Goal: Transaction & Acquisition: Subscribe to service/newsletter

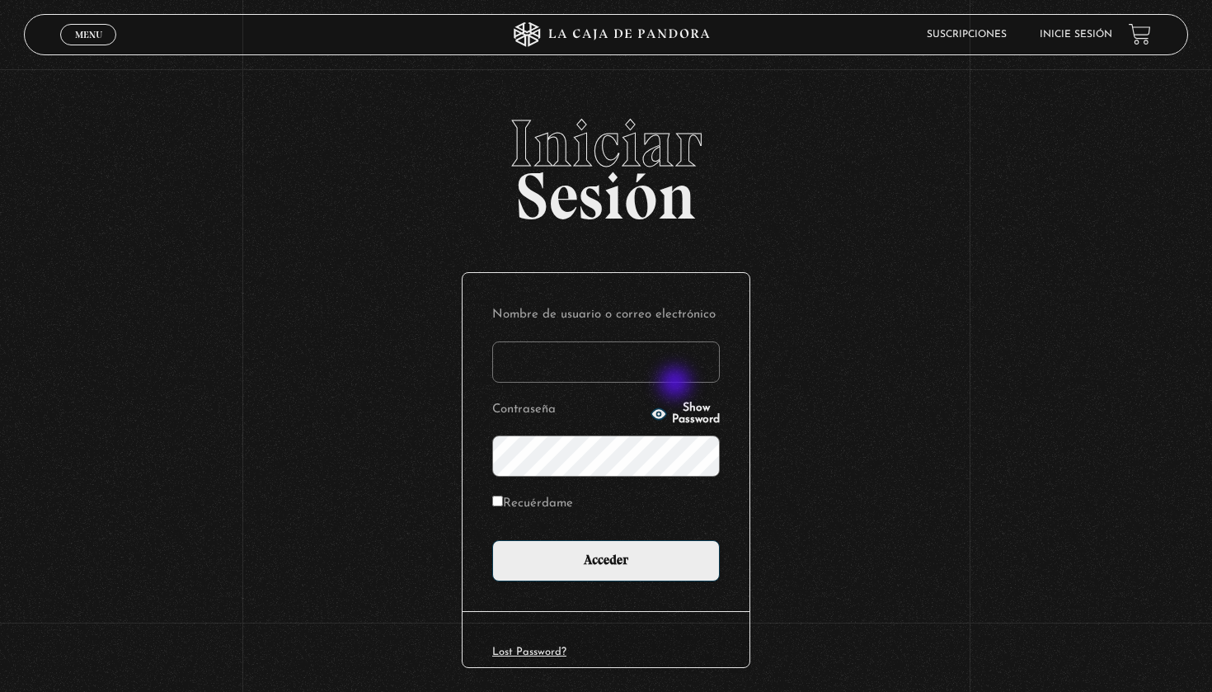
type input "[EMAIL_ADDRESS][DOMAIN_NAME]"
click at [606, 559] on input "Acceder" at bounding box center [606, 560] width 228 height 41
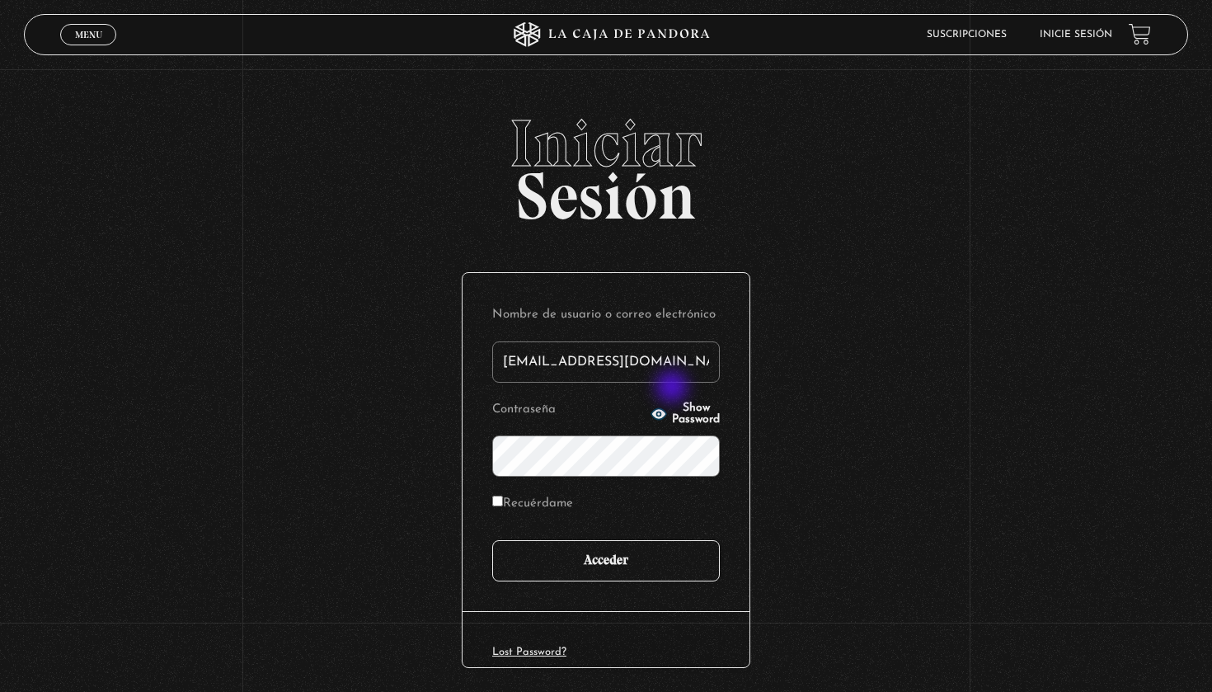
click at [592, 566] on input "Acceder" at bounding box center [606, 560] width 228 height 41
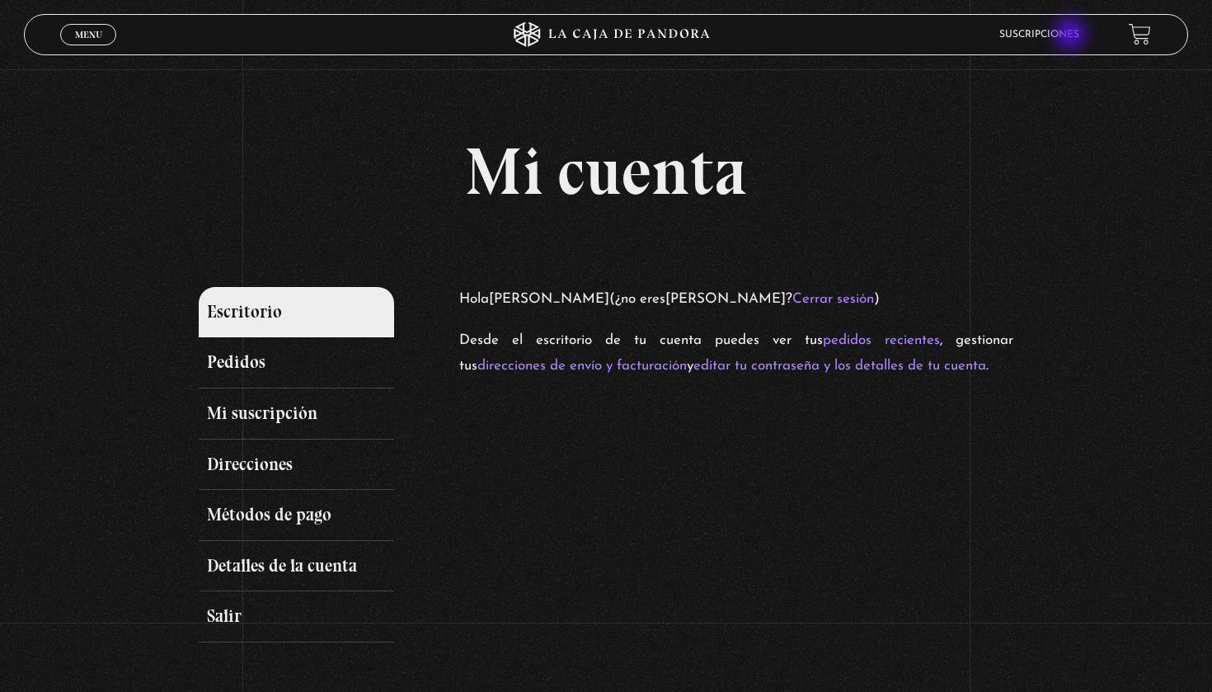
click at [1069, 33] on link "Suscripciones" at bounding box center [1039, 35] width 80 height 10
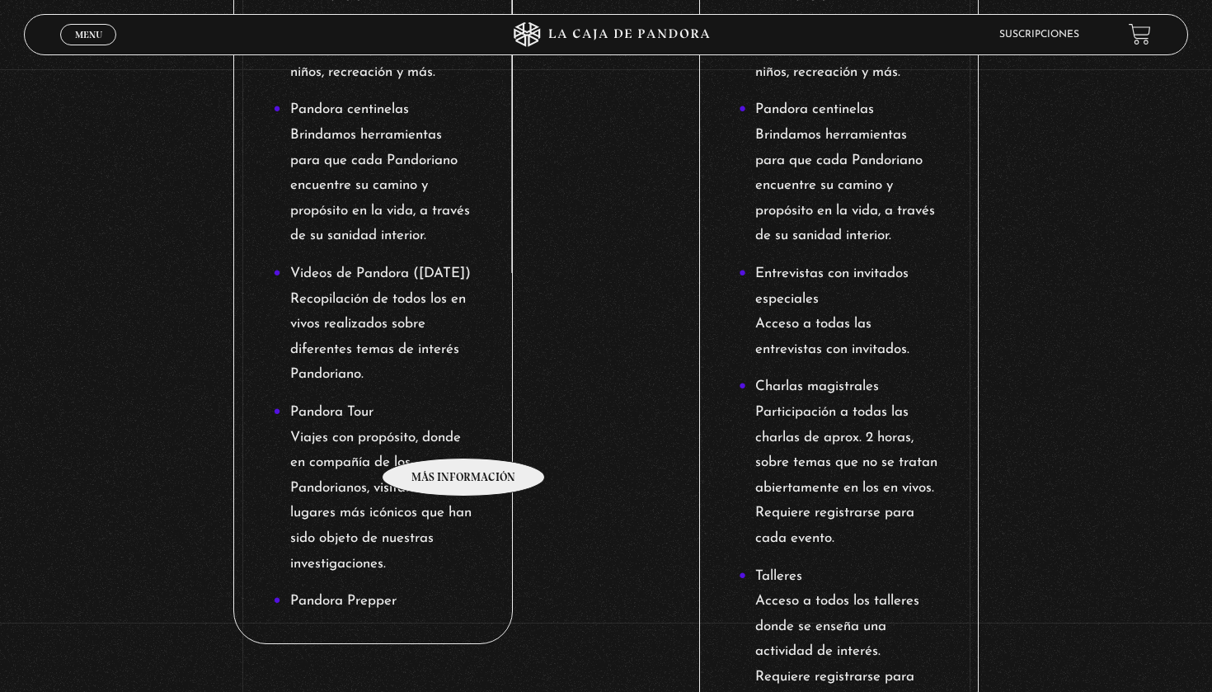
scroll to position [1535, 0]
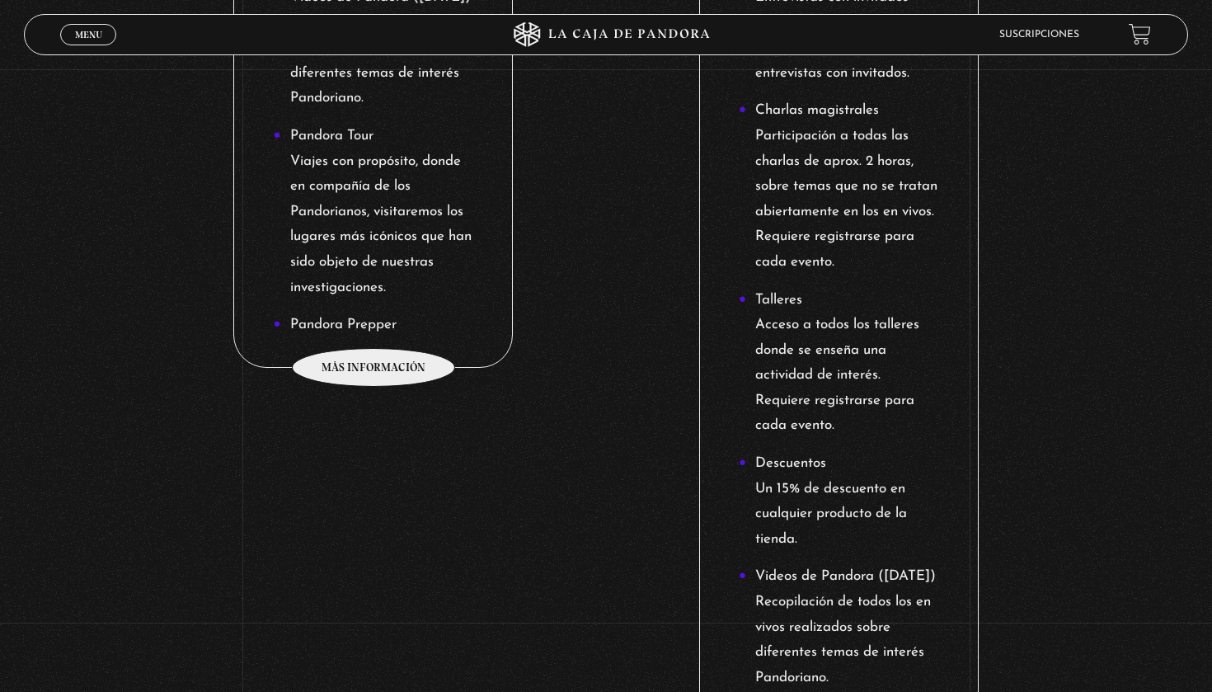
click at [355, 299] on li "Pandora Tour Viajes con propósito, donde en compañía de los Pandorianos, visita…" at bounding box center [374, 212] width 200 height 176
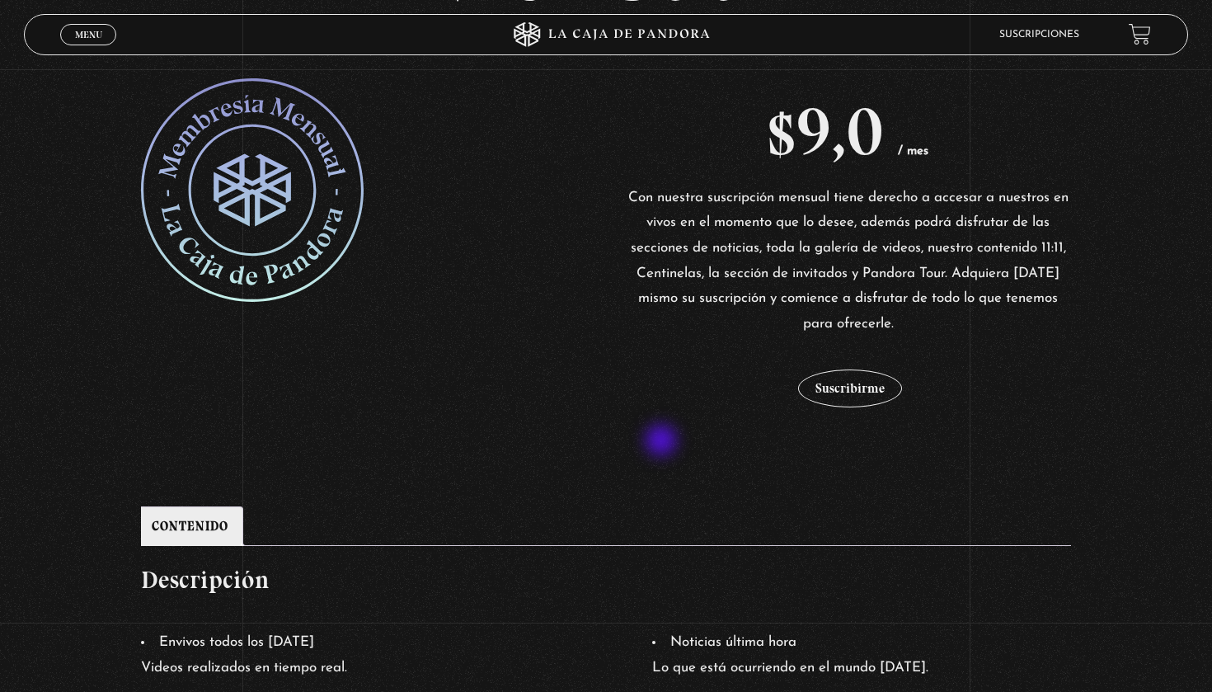
scroll to position [340, 0]
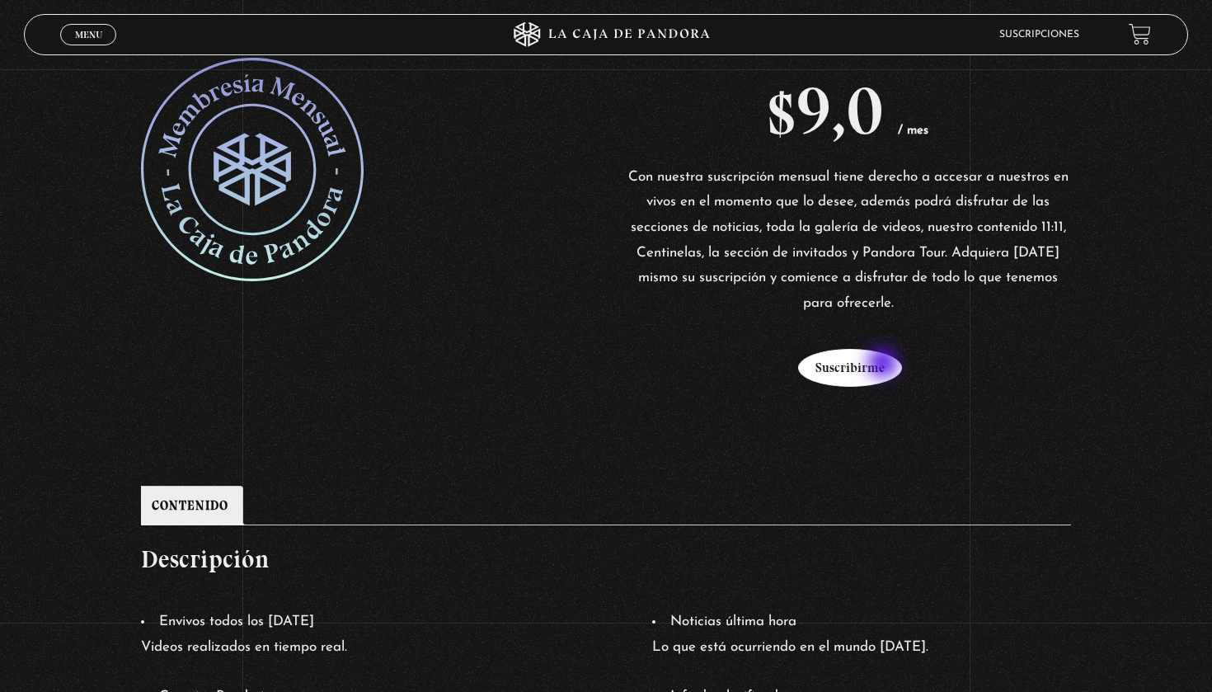
click at [884, 364] on button "Suscribirme" at bounding box center [850, 368] width 104 height 38
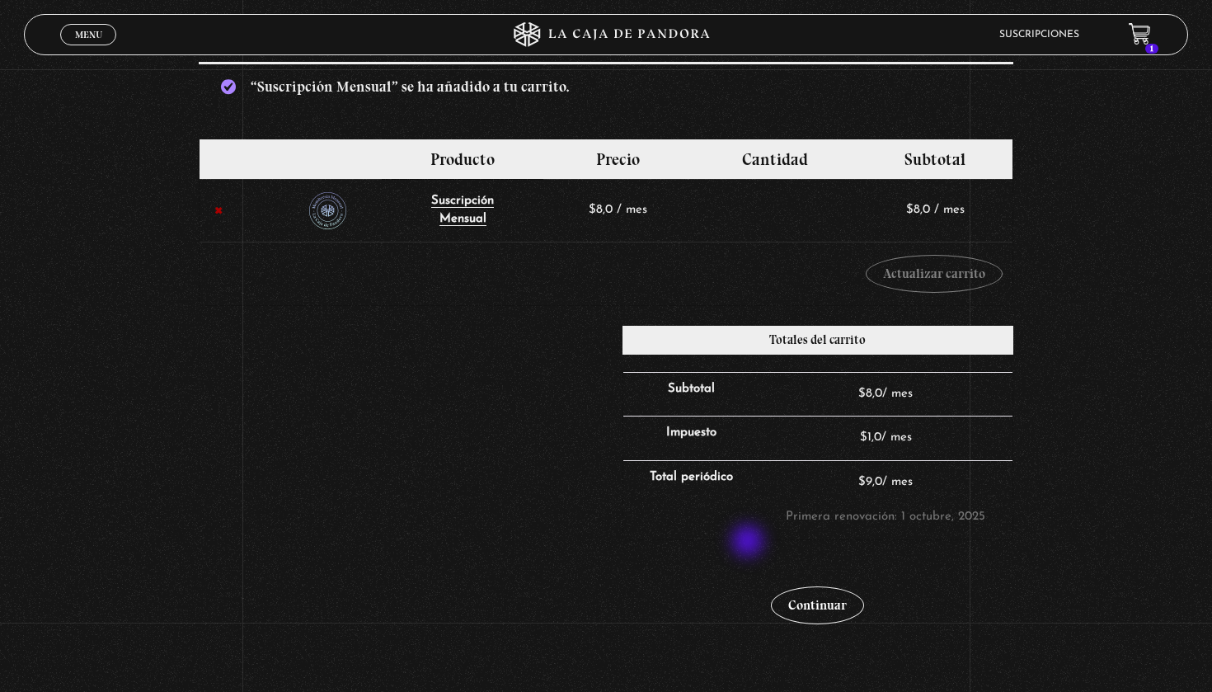
scroll to position [226, 0]
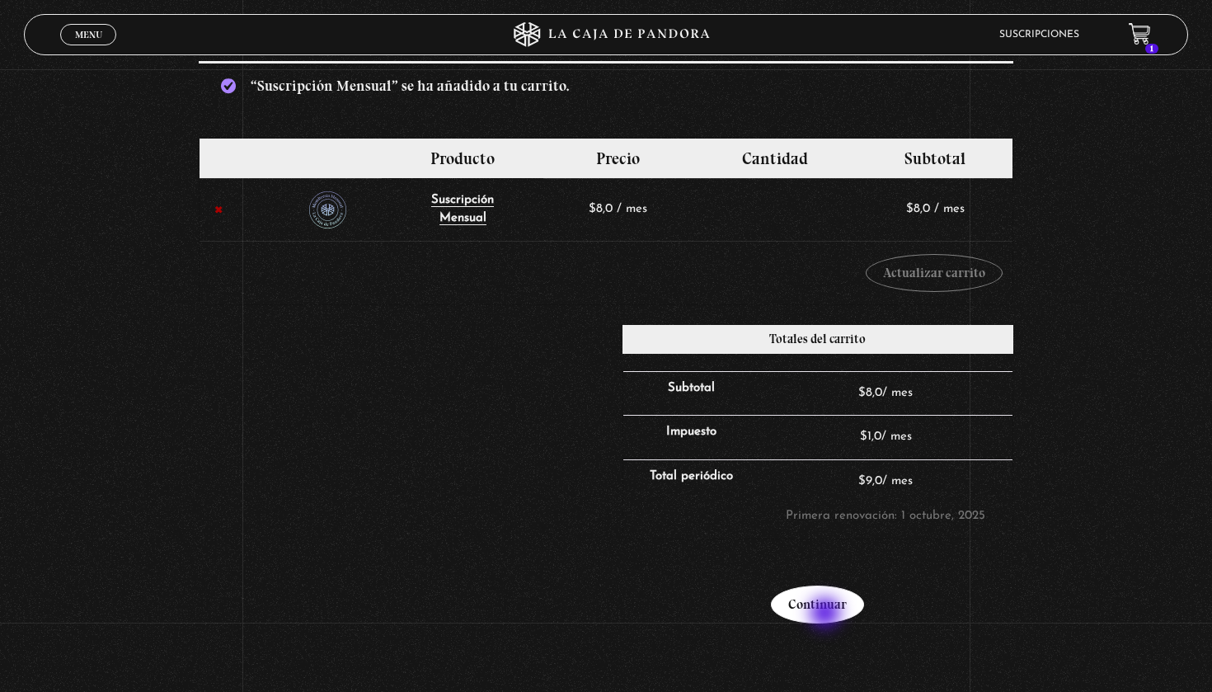
click at [827, 614] on link "Continuar" at bounding box center [817, 604] width 93 height 38
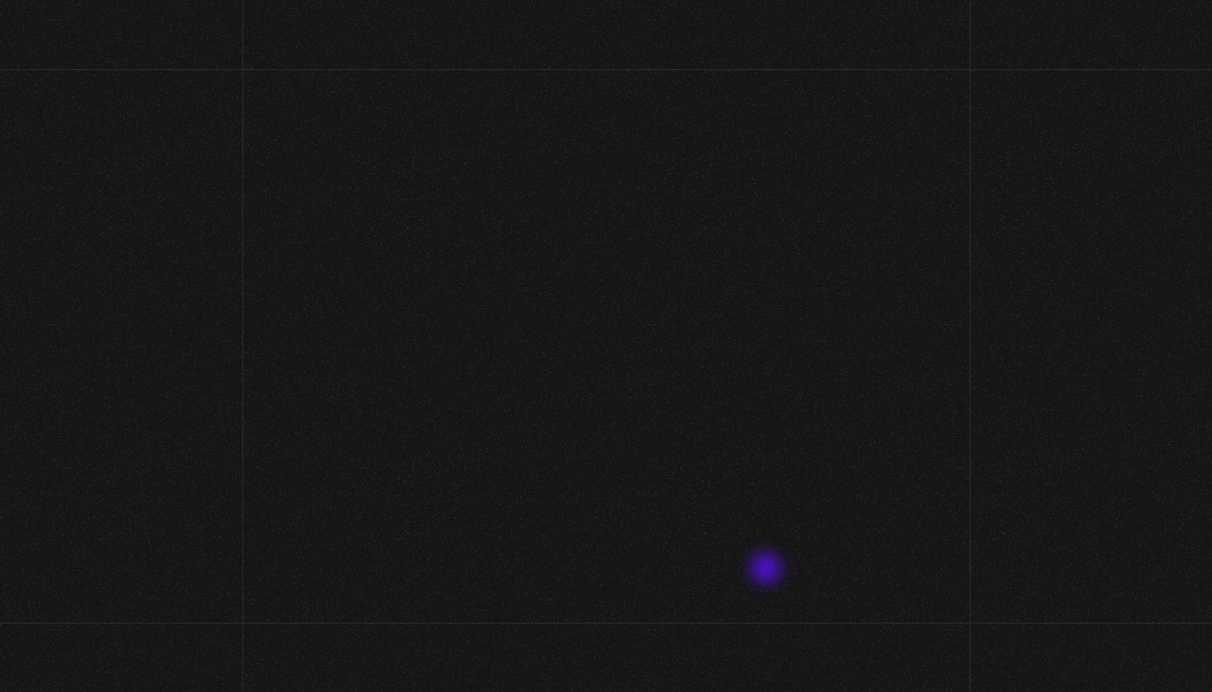
select select "CR-A"
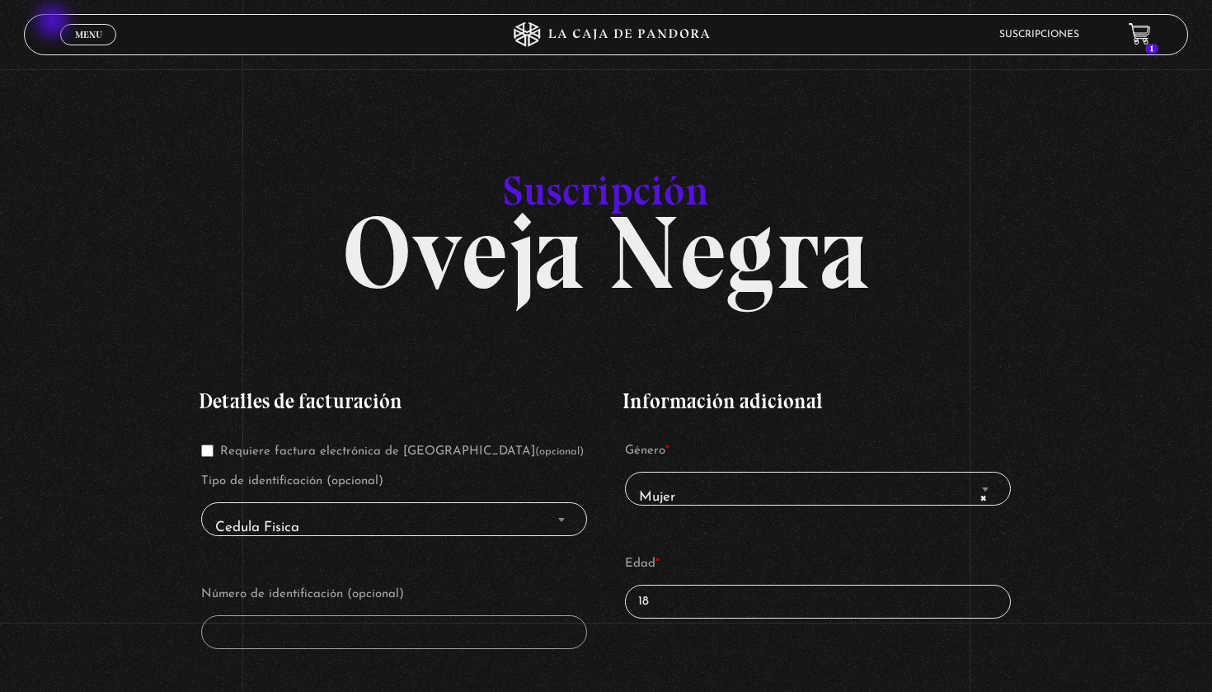
click at [83, 35] on span "Menu" at bounding box center [88, 35] width 27 height 10
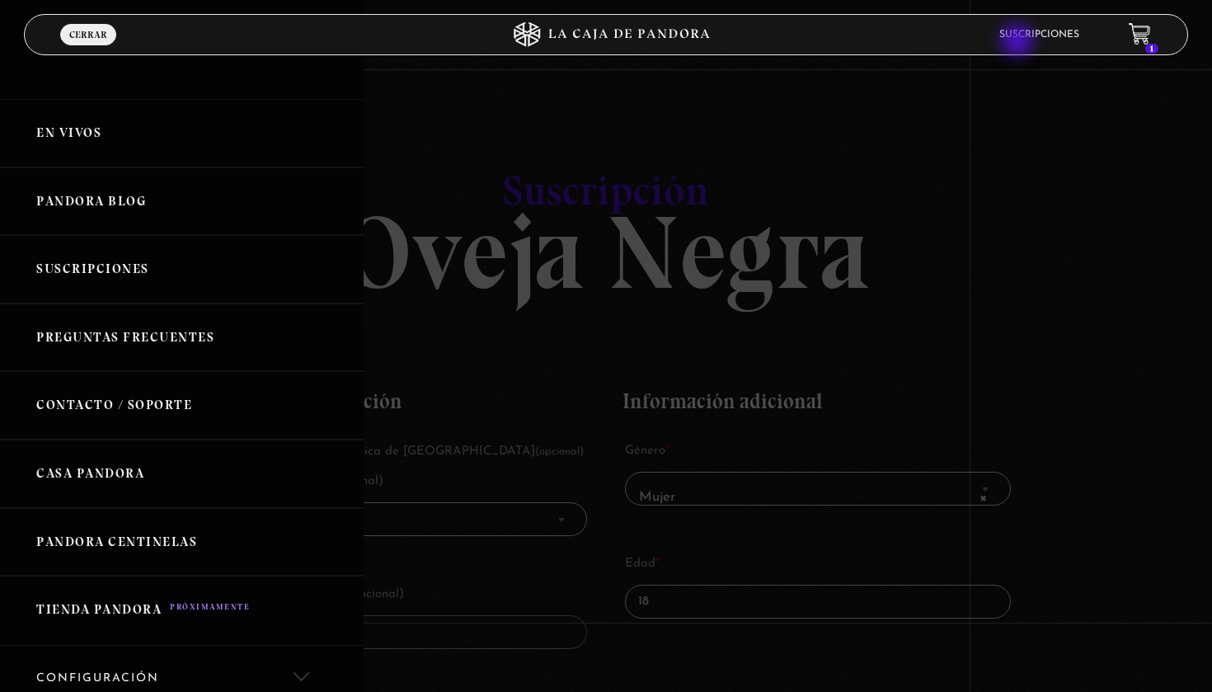
click at [1023, 41] on li "Suscripciones" at bounding box center [1039, 34] width 80 height 26
click at [1017, 31] on link "Suscripciones" at bounding box center [1039, 35] width 80 height 10
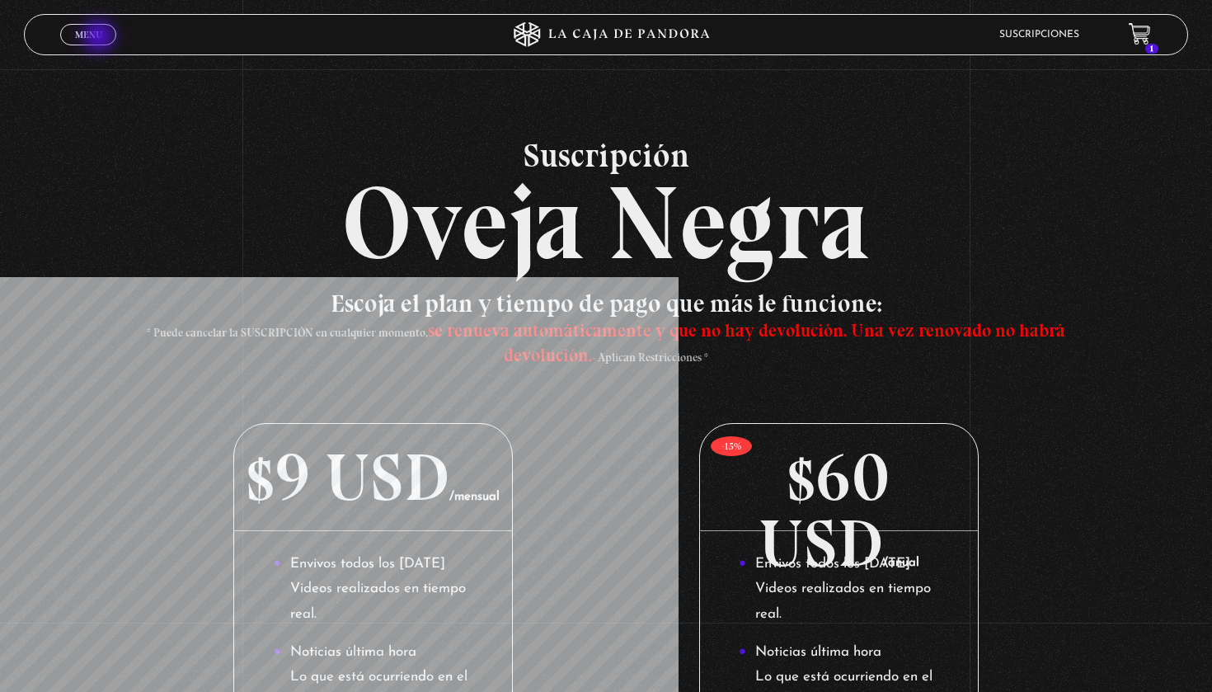
click at [100, 38] on span "Menu" at bounding box center [88, 35] width 27 height 10
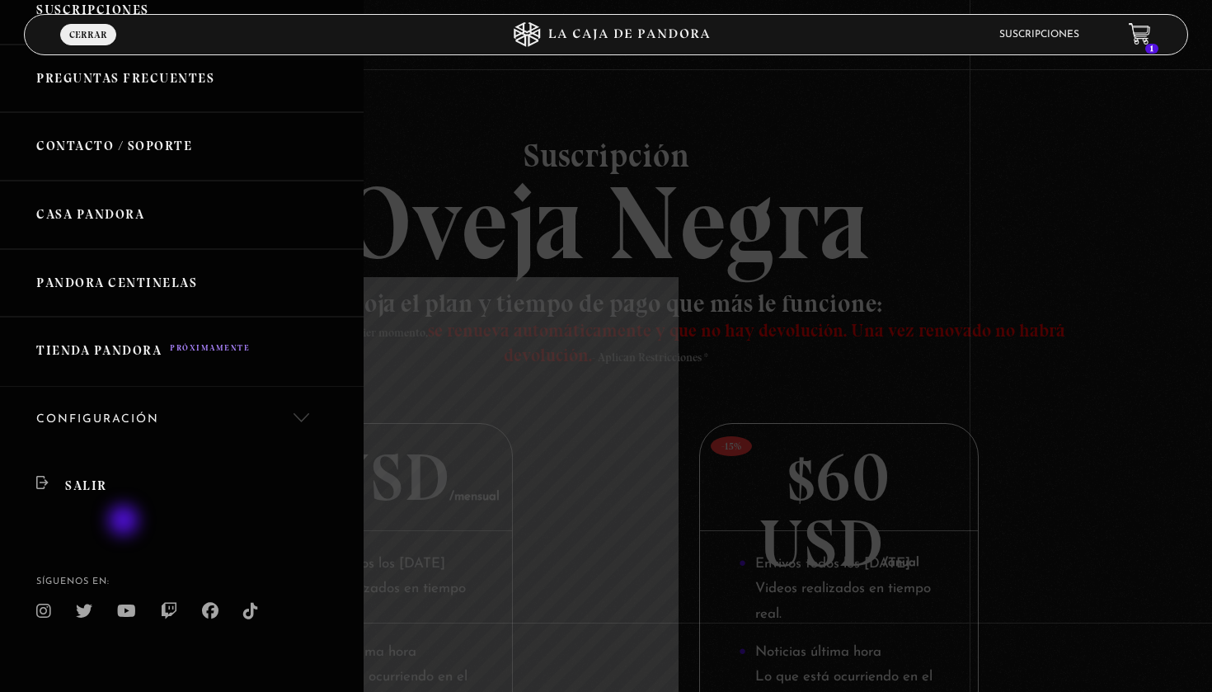
scroll to position [258, 0]
click at [623, 277] on div at bounding box center [606, 346] width 1212 height 692
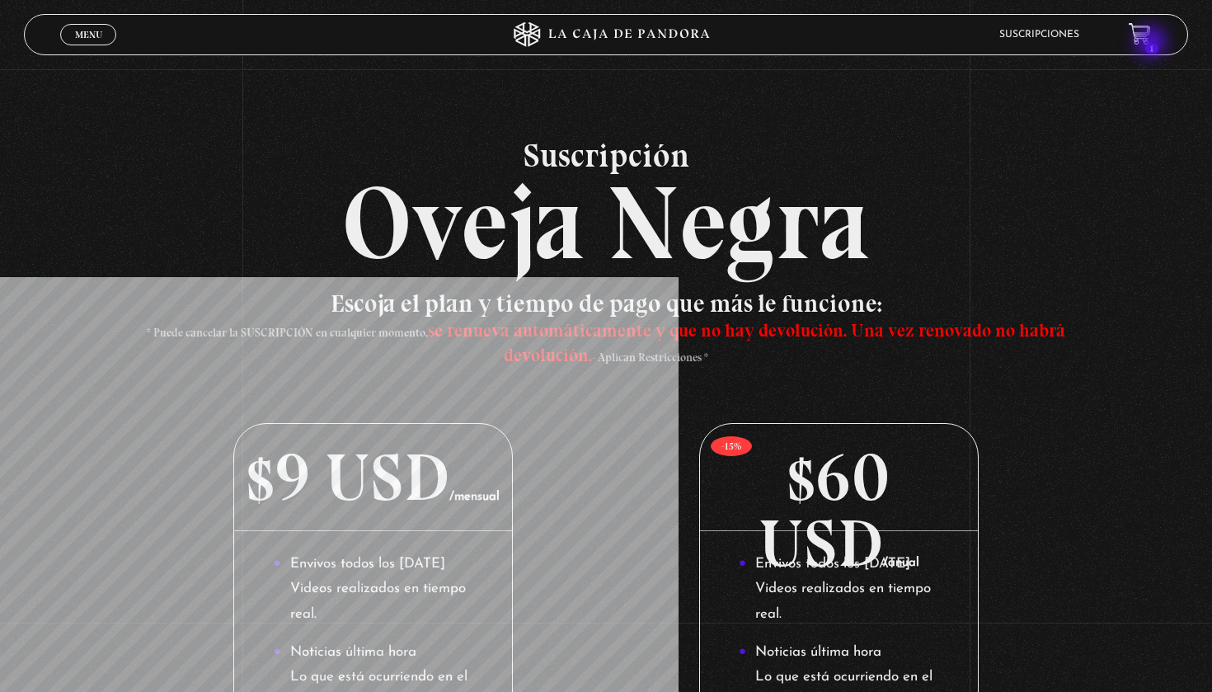
click at [1153, 44] on span "1" at bounding box center [1151, 49] width 13 height 10
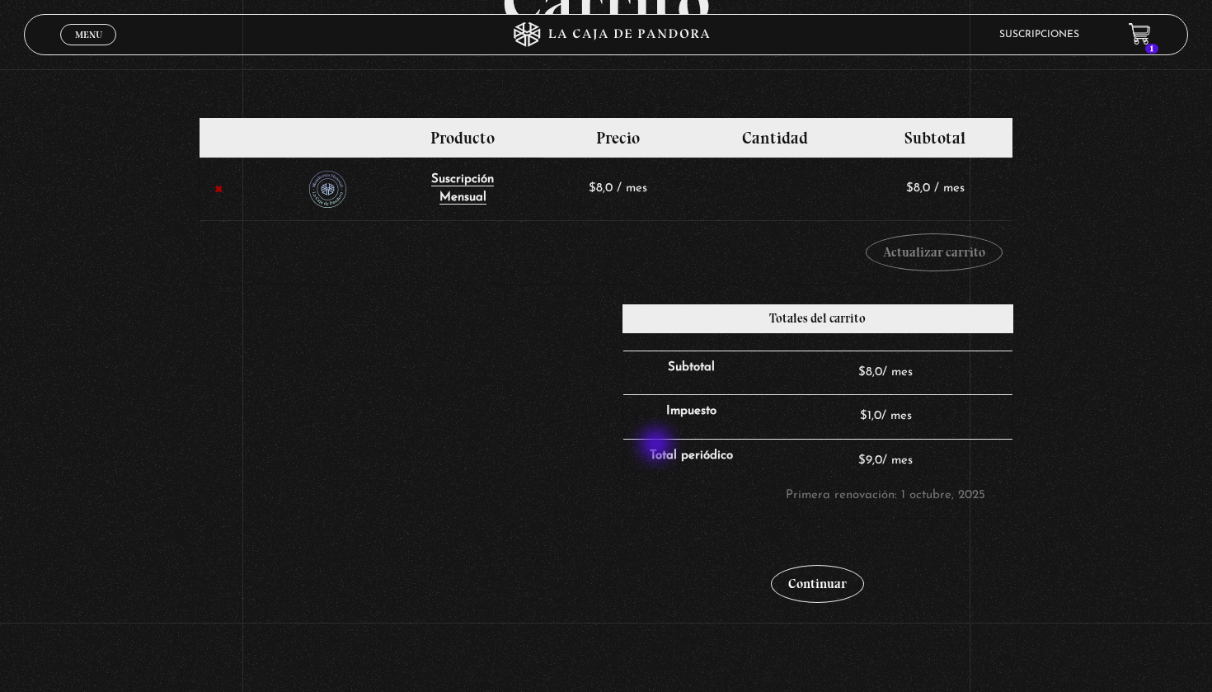
scroll to position [169, 0]
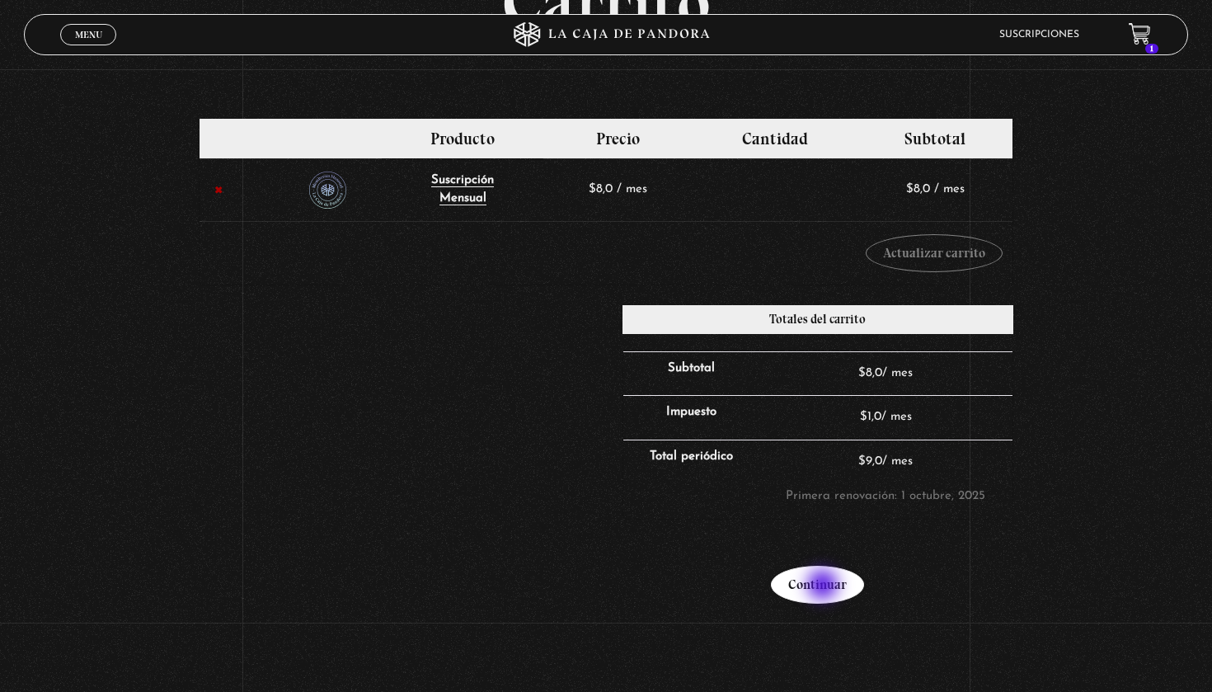
click at [824, 586] on link "Continuar" at bounding box center [817, 585] width 93 height 38
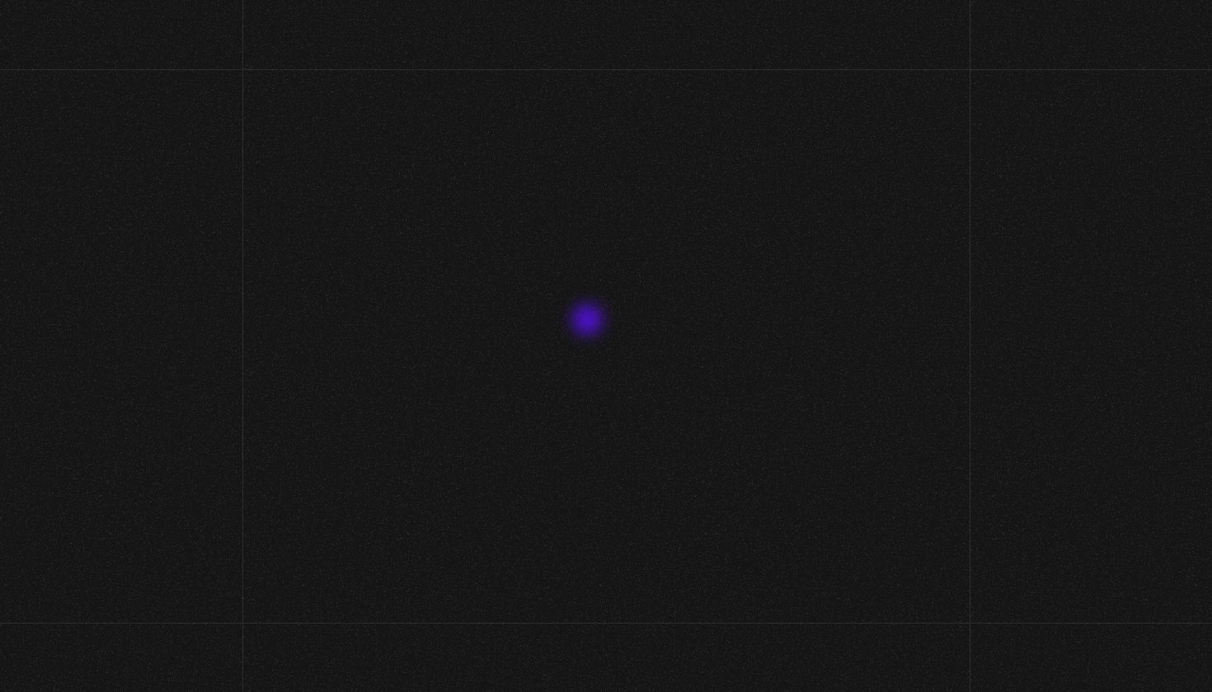
select select "CR-A"
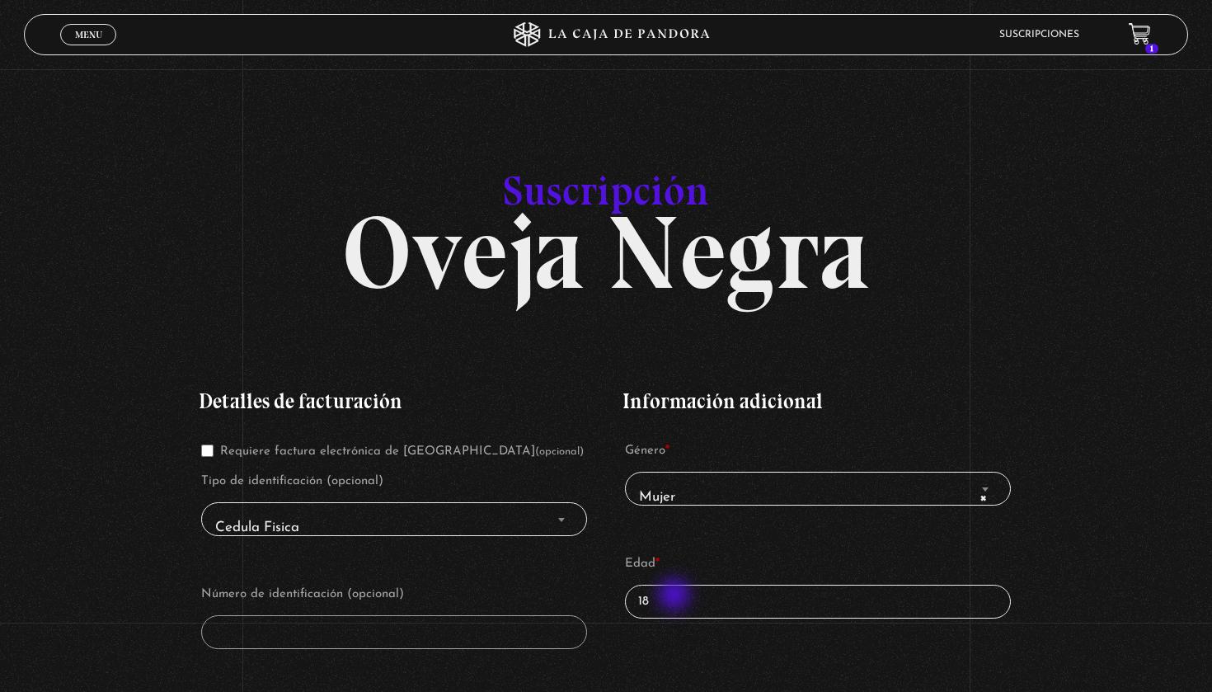
click at [675, 596] on input "18" at bounding box center [818, 602] width 386 height 34
type input "1"
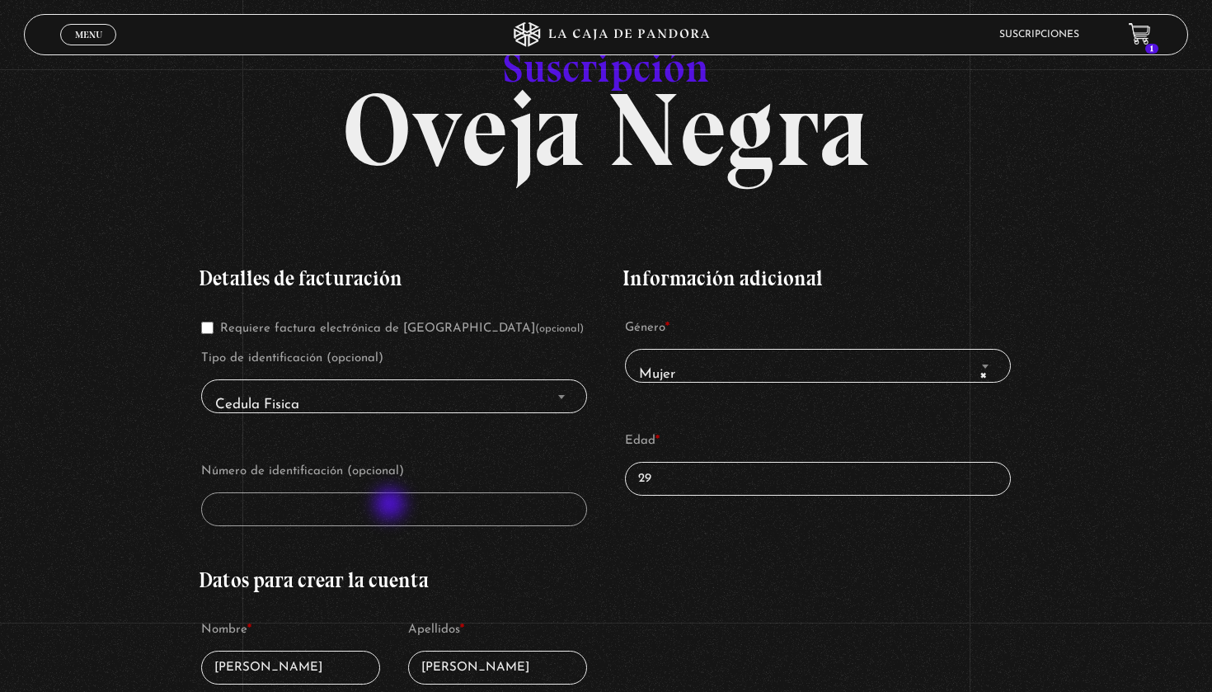
scroll to position [171, 0]
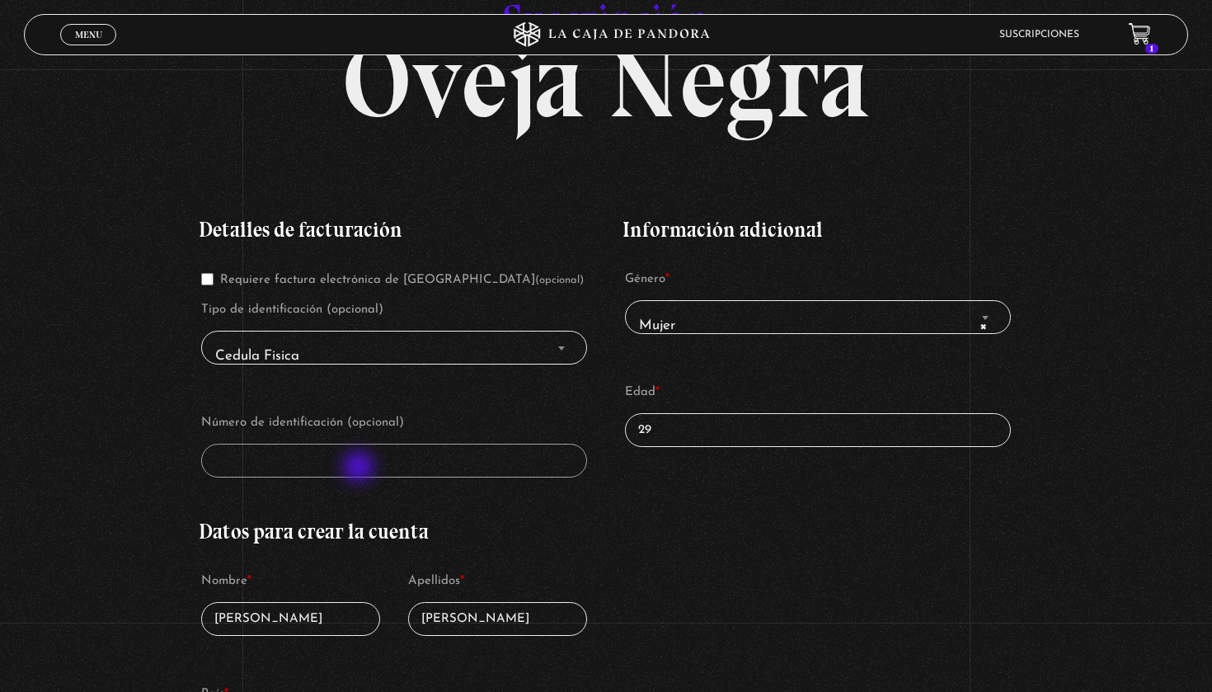
type input "29"
click at [745, 383] on label "Edad *" at bounding box center [818, 392] width 386 height 25
click at [745, 413] on input "29" at bounding box center [818, 430] width 386 height 34
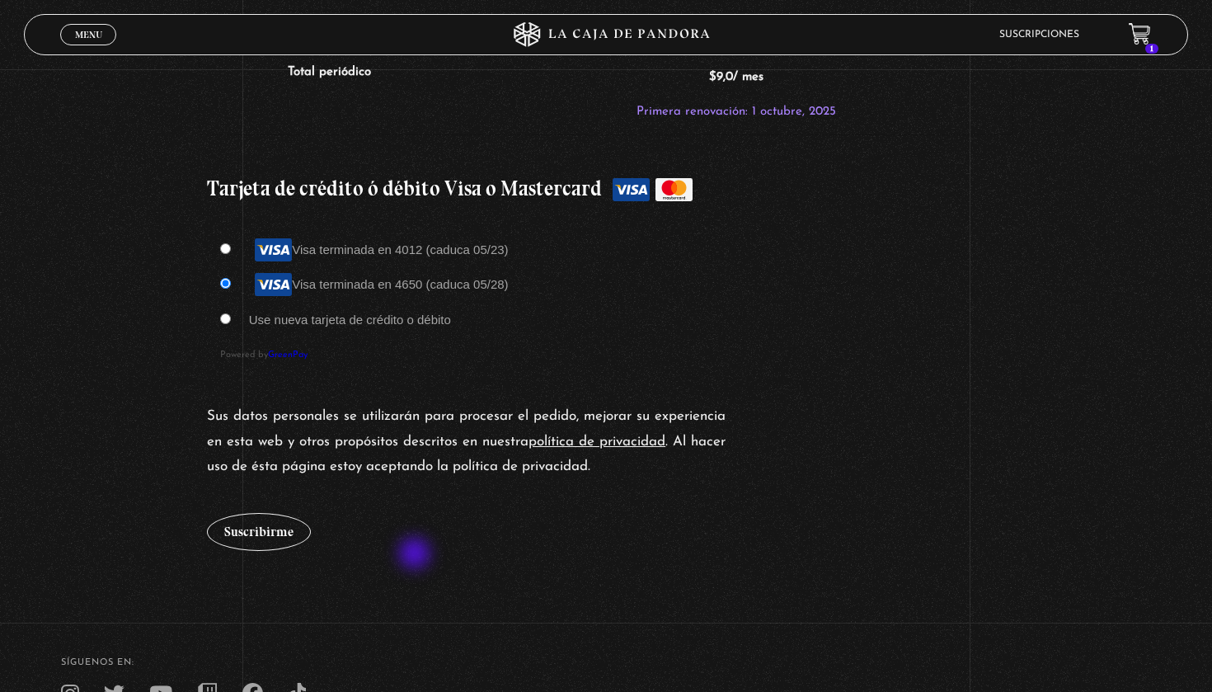
scroll to position [1449, 0]
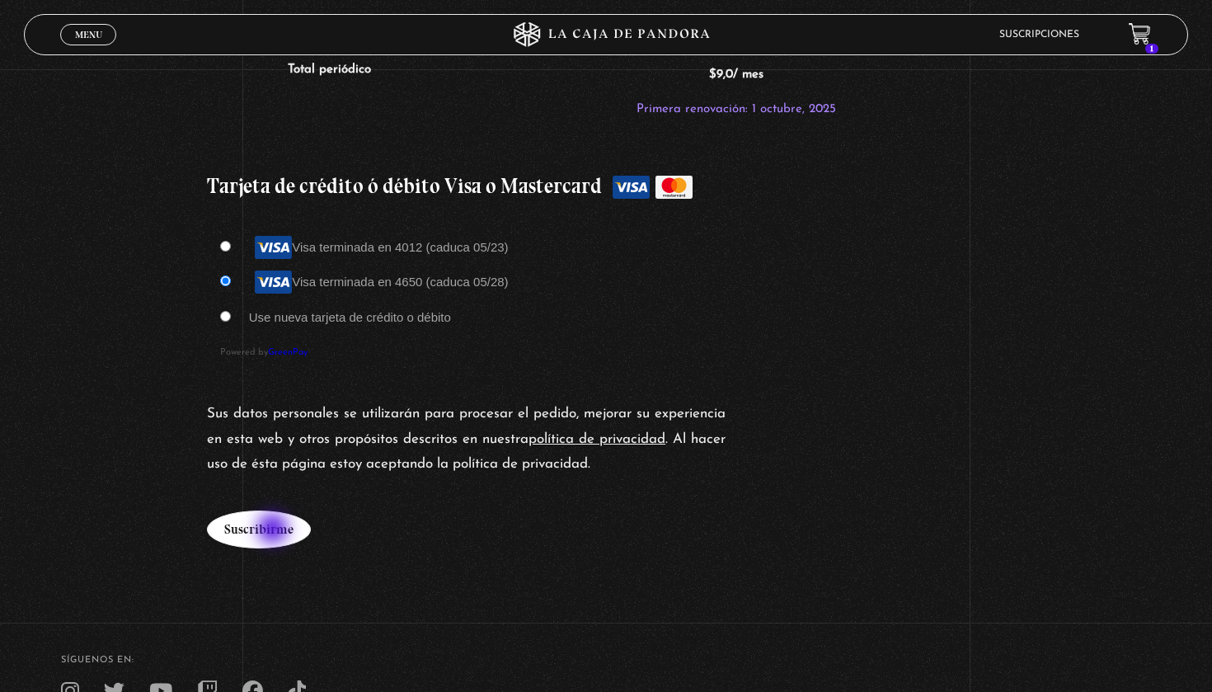
click at [275, 530] on button "Suscribirme" at bounding box center [259, 529] width 104 height 38
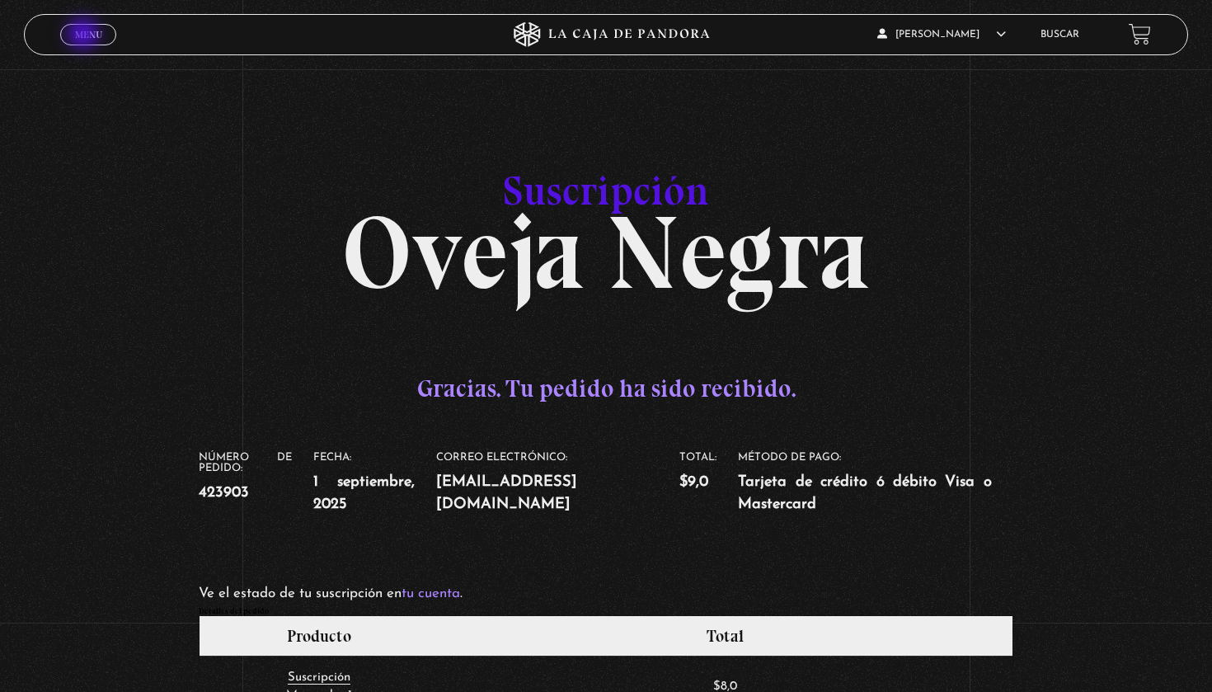
click at [85, 35] on span "Menu" at bounding box center [88, 35] width 27 height 10
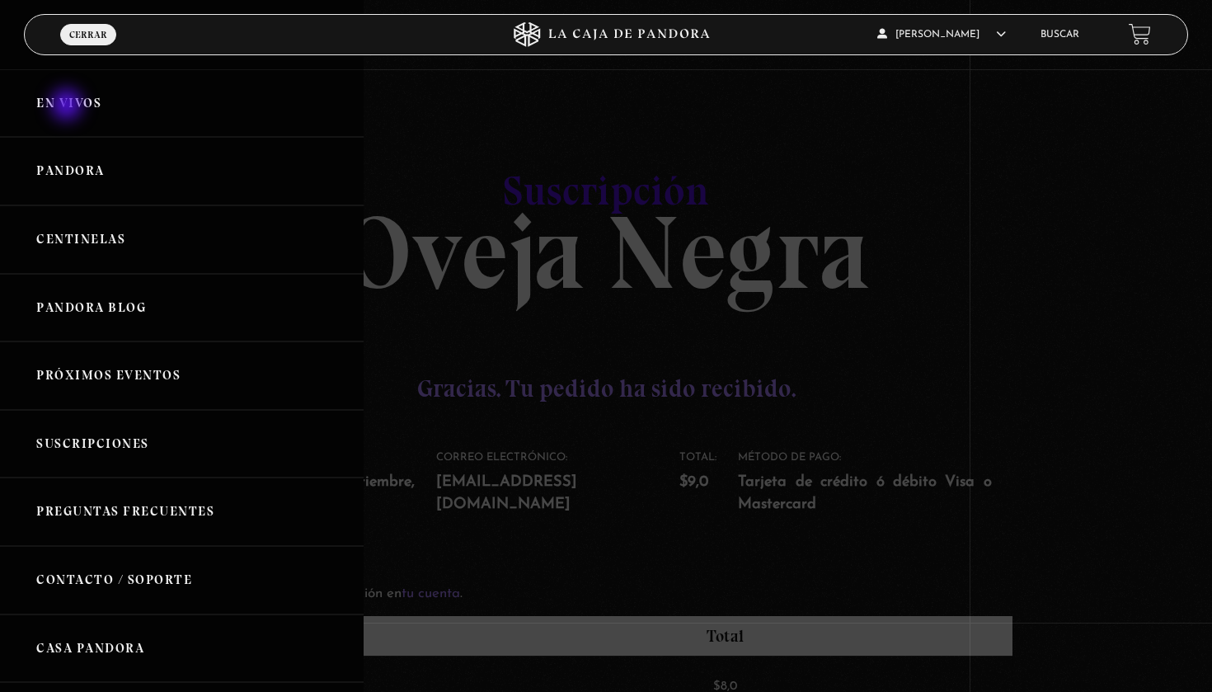
click at [68, 106] on link "En vivos" at bounding box center [182, 103] width 364 height 68
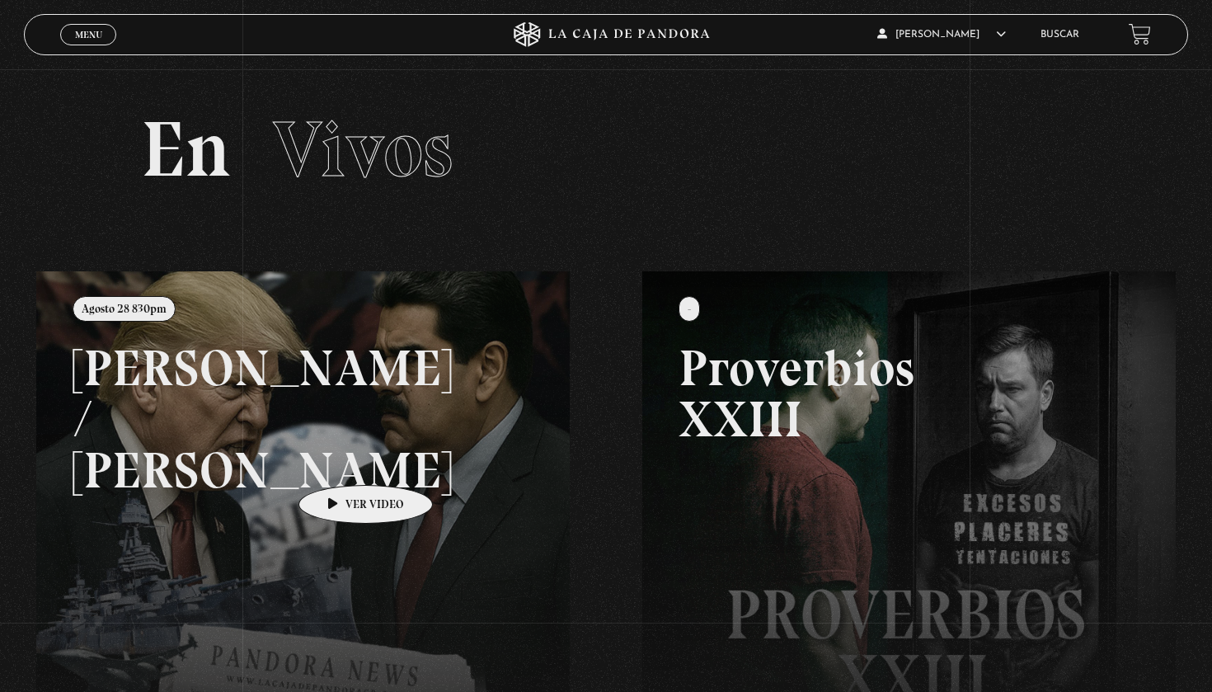
click at [339, 459] on link at bounding box center [642, 617] width 1212 height 692
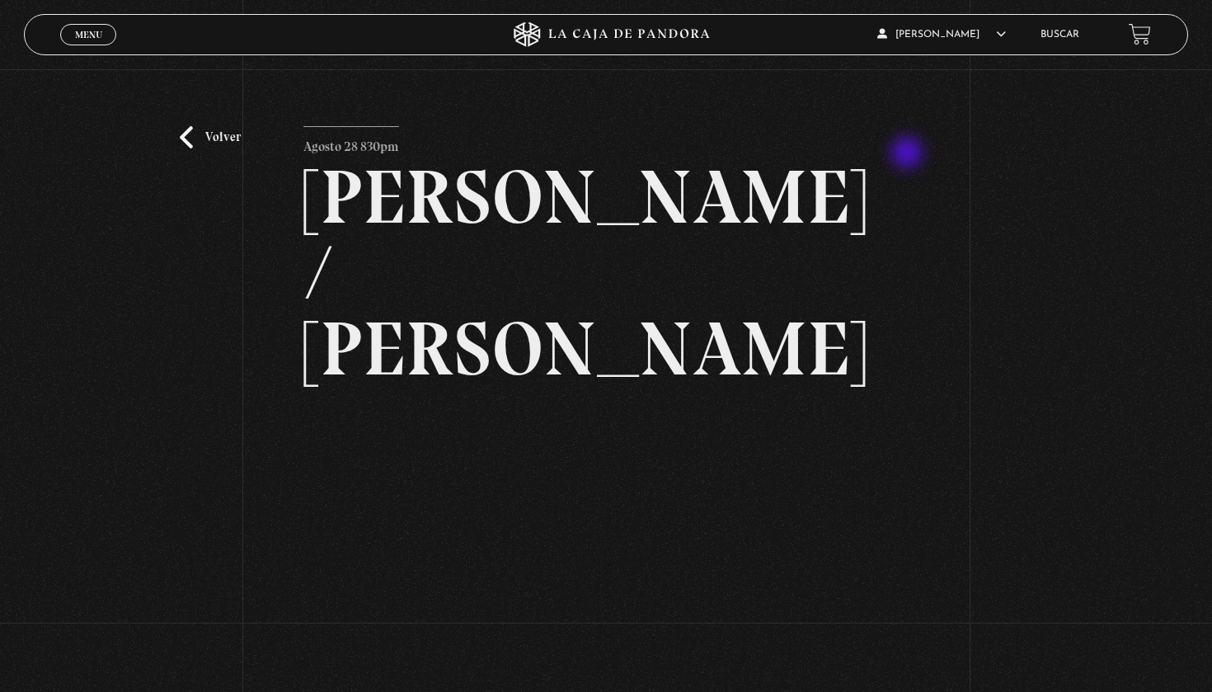
scroll to position [3, 0]
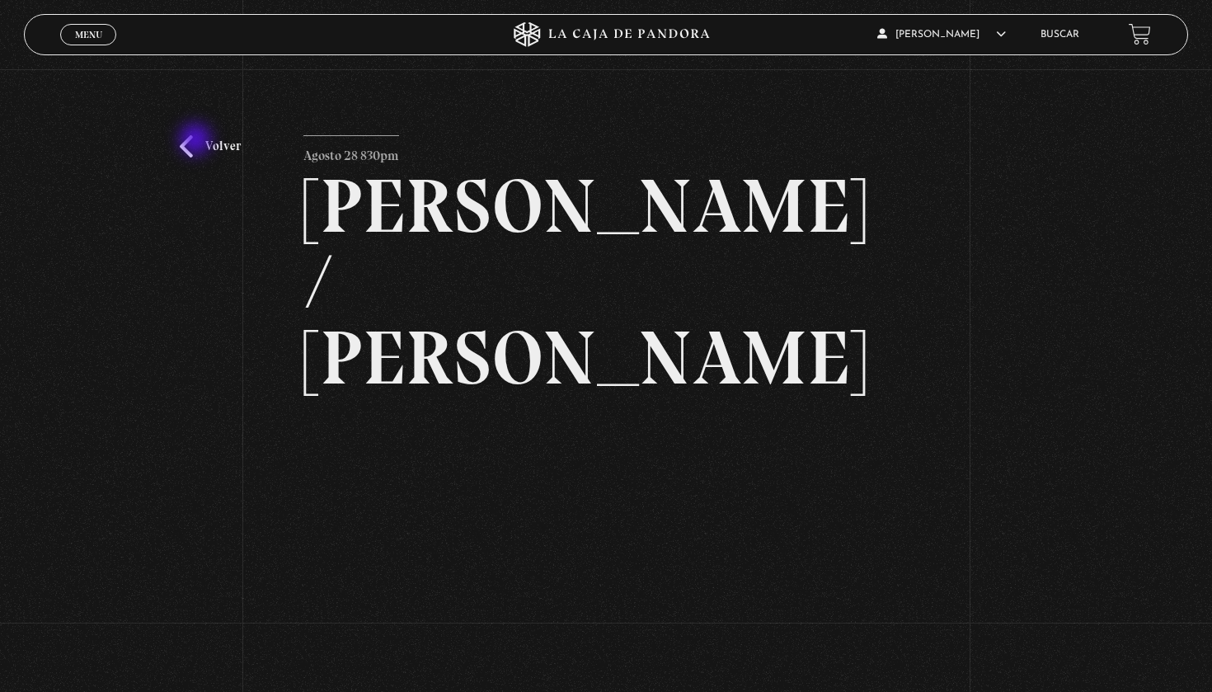
click at [197, 141] on link "Volver" at bounding box center [210, 146] width 61 height 22
